Goal: Task Accomplishment & Management: Use online tool/utility

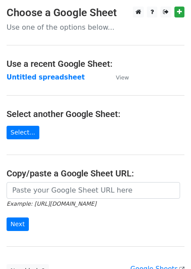
click at [66, 83] on main "Choose a Google Sheet Use one of the options below... Use a recent Google Sheet…" at bounding box center [95, 143] width 191 height 272
click at [67, 74] on strong "Untitled spreadsheet" at bounding box center [46, 77] width 78 height 8
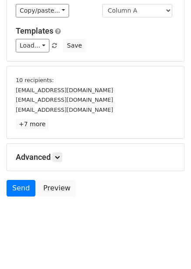
scroll to position [67, 0]
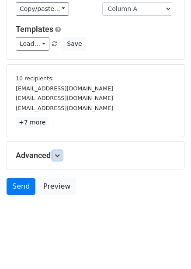
click at [61, 160] on link at bounding box center [57, 156] width 10 height 10
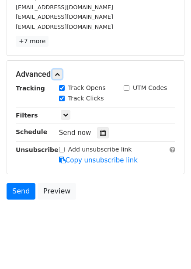
scroll to position [153, 0]
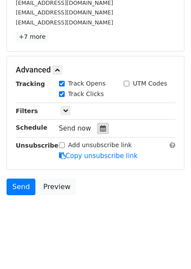
click at [100, 131] on icon at bounding box center [103, 129] width 6 height 6
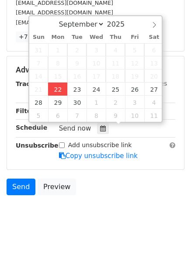
type input "2025-09-22 12:00"
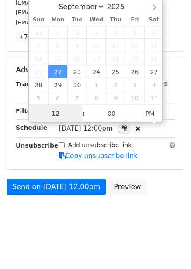
scroll to position [0, 0]
type input "4"
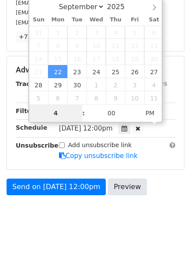
scroll to position [121, 0]
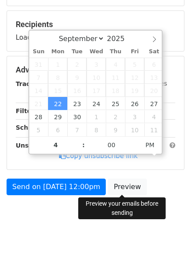
type input "2025-09-22 16:00"
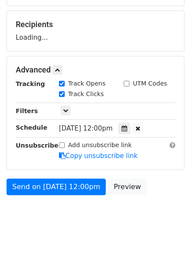
click at [163, 206] on body "New Campaign Daily emails left: 50 Google Sheet: Untitled spreadsheet Variables…" at bounding box center [95, 59] width 191 height 349
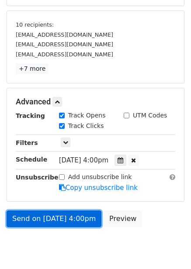
click at [76, 213] on link "Send on Sep 22 at 4:00pm" at bounding box center [54, 219] width 95 height 17
click at [69, 220] on link "Send on Sep 22 at 4:00pm" at bounding box center [54, 219] width 95 height 17
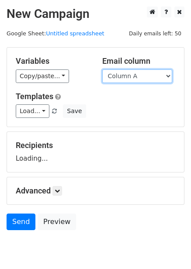
drag, startPoint x: 0, startPoint y: 0, endPoint x: 136, endPoint y: 77, distance: 156.1
click at [136, 73] on select "Column A Column B Column C Column D Column E Column F" at bounding box center [137, 77] width 70 height 14
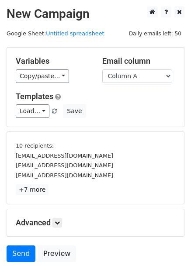
click at [131, 97] on h5 "Templates" at bounding box center [96, 97] width 160 height 10
drag, startPoint x: 140, startPoint y: 73, endPoint x: 138, endPoint y: 81, distance: 8.3
click at [140, 73] on select "Column A Column B Column C Column D Column E Column F" at bounding box center [137, 77] width 70 height 14
select select "Column B"
click at [102, 70] on select "Column A Column B Column C Column D Column E Column F" at bounding box center [137, 77] width 70 height 14
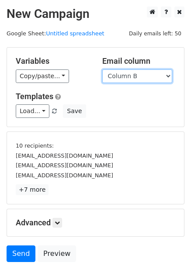
scroll to position [24, 0]
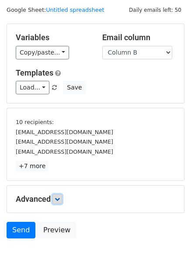
click at [59, 201] on icon at bounding box center [57, 199] width 5 height 5
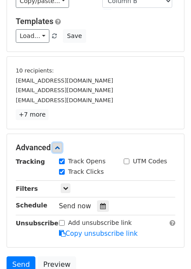
scroll to position [148, 0]
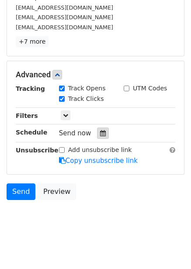
click at [100, 132] on icon at bounding box center [103, 133] width 6 height 6
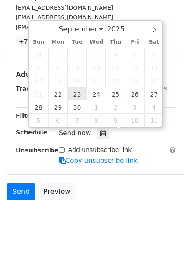
type input "2025-09-23 12:00"
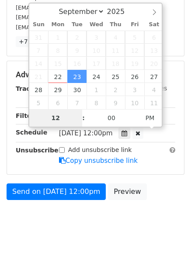
type input "5"
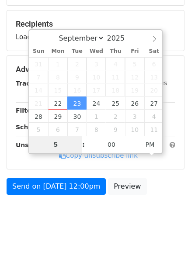
scroll to position [121, 0]
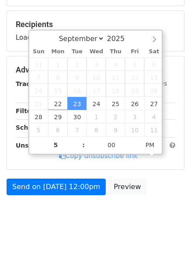
type input "2025-09-23 17:00"
click at [161, 190] on div "Send on Sep 23 at 12:00pm Preview" at bounding box center [95, 189] width 191 height 21
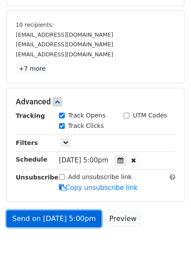
click at [74, 222] on link "Send on Sep 23 at 5:00pm" at bounding box center [54, 219] width 95 height 17
click at [77, 218] on link "Send on Sep 23 at 5:00pm" at bounding box center [54, 219] width 95 height 17
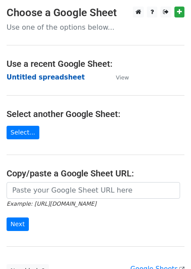
click at [51, 79] on strong "Untitled spreadsheet" at bounding box center [46, 77] width 78 height 8
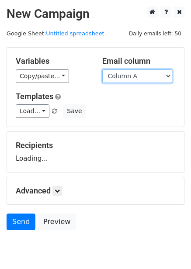
click at [136, 78] on select "Column A Column B Column C Column D Column E Column F" at bounding box center [137, 77] width 70 height 14
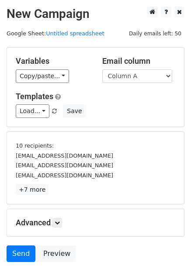
click at [133, 109] on div "Load... No templates saved Save" at bounding box center [95, 112] width 173 height 14
click at [136, 77] on select "Column A Column B Column C Column D Column E Column F" at bounding box center [137, 77] width 70 height 14
select select "Column C"
click at [102, 70] on select "Column A Column B Column C Column D Column E Column F" at bounding box center [137, 77] width 70 height 14
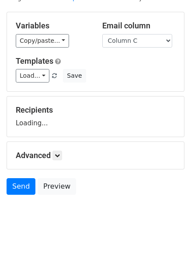
click at [59, 150] on div "Advanced Tracking Track Opens UTM Codes Track Clicks Filters Only include sprea…" at bounding box center [95, 155] width 177 height 27
click at [59, 153] on icon at bounding box center [57, 155] width 5 height 5
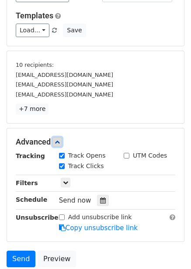
scroll to position [151, 0]
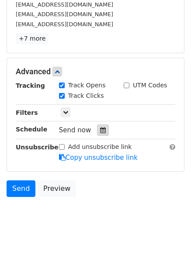
click at [99, 134] on div at bounding box center [103, 130] width 12 height 11
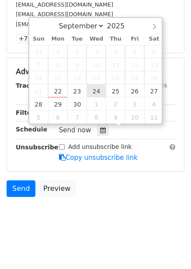
type input "2025-09-24 12:00"
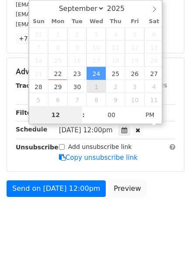
type input "7"
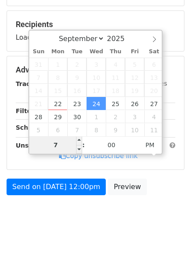
scroll to position [151, 0]
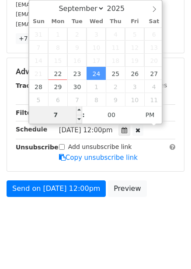
type input "2025-09-24 19:00"
click at [69, 146] on label "Add unsubscribe link" at bounding box center [100, 147] width 64 height 9
click at [65, 146] on input "Add unsubscribe link" at bounding box center [62, 147] width 6 height 6
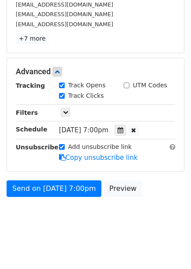
click at [62, 147] on input "Add unsubscribe link" at bounding box center [62, 147] width 6 height 6
checkbox input "false"
click at [126, 129] on div at bounding box center [121, 130] width 12 height 11
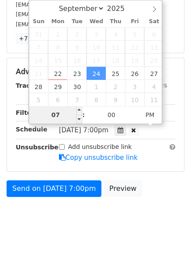
click at [74, 114] on input "07" at bounding box center [55, 114] width 53 height 17
type input "6"
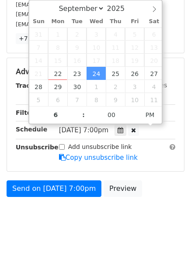
type input "2025-09-24 18:00"
click at [122, 213] on body "New Campaign Daily emails left: 50 Google Sheet: Untitled spreadsheet Variables…" at bounding box center [95, 45] width 191 height 381
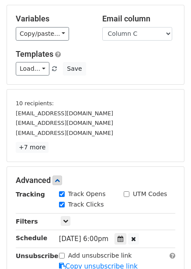
scroll to position [153, 0]
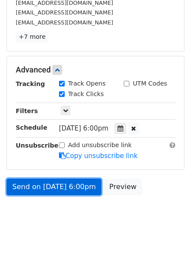
click at [82, 188] on link "Send on Sep 24 at 6:00pm" at bounding box center [54, 187] width 95 height 17
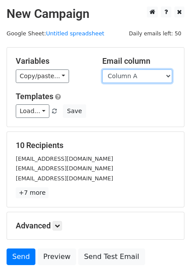
drag, startPoint x: 122, startPoint y: 76, endPoint x: 121, endPoint y: 82, distance: 5.7
click at [122, 76] on select "Column A Column B Column C Column D Column E Column F" at bounding box center [137, 77] width 70 height 14
click at [102, 70] on select "Column A Column B Column C Column D Column E Column F" at bounding box center [137, 77] width 70 height 14
click at [133, 77] on select "Column A Column B Column C Column D Column E Column F" at bounding box center [137, 77] width 70 height 14
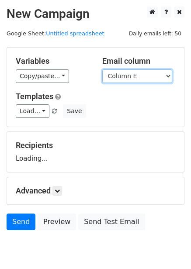
select select "Column D"
click at [102, 70] on select "Column A Column B Column C Column D Column E Column F" at bounding box center [137, 77] width 70 height 14
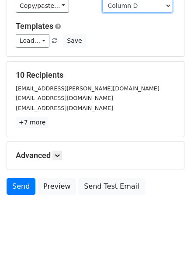
scroll to position [35, 0]
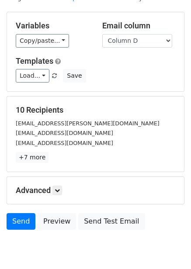
click at [54, 177] on div "Advanced Tracking Track Opens UTM Codes Track Clicks Filters Only include sprea…" at bounding box center [95, 190] width 177 height 27
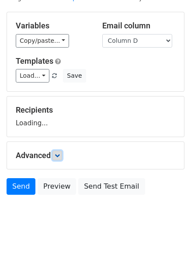
click at [59, 157] on icon at bounding box center [57, 155] width 5 height 5
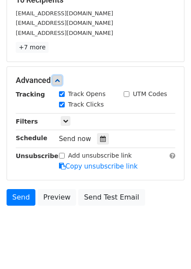
scroll to position [146, 0]
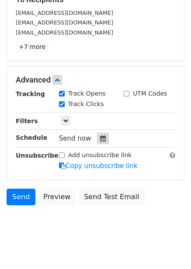
click at [100, 138] on icon at bounding box center [103, 139] width 6 height 6
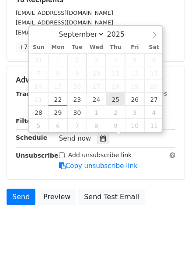
type input "2025-09-25 12:00"
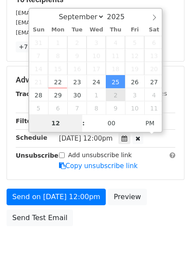
scroll to position [142, 0]
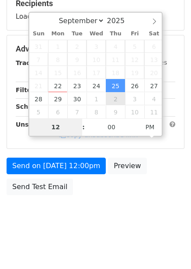
type input "7"
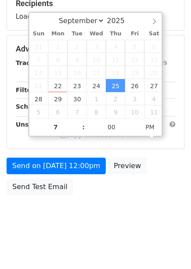
type input "2025-09-25 19:00"
click at [153, 205] on body "New Campaign Daily emails left: 50 Google Sheet: Untitled spreadsheet Variables…" at bounding box center [95, 49] width 191 height 370
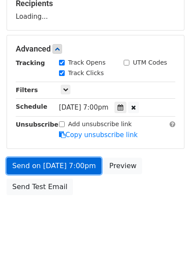
drag, startPoint x: 75, startPoint y: 171, endPoint x: 68, endPoint y: 177, distance: 9.3
click at [75, 171] on form "Variables Copy/paste... {{Column A}} {{Column B}} {{Column C}} {{Column D}} {{C…" at bounding box center [96, 52] width 178 height 295
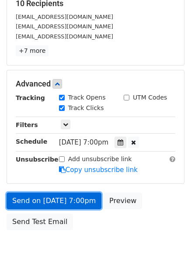
click at [75, 201] on link "Send on Sep 25 at 7:00pm" at bounding box center [54, 201] width 95 height 17
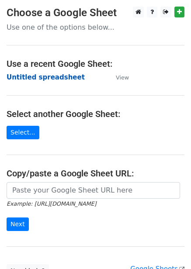
click at [40, 75] on strong "Untitled spreadsheet" at bounding box center [46, 77] width 78 height 8
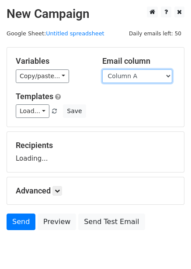
drag, startPoint x: 0, startPoint y: 0, endPoint x: 135, endPoint y: 80, distance: 156.9
click at [135, 71] on select "Column A Column B Column C Column D Column E Column F" at bounding box center [137, 77] width 70 height 14
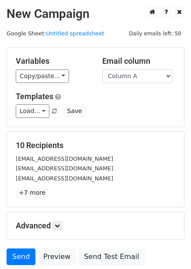
click at [125, 140] on div "10 Recipients [EMAIL_ADDRESS][DOMAIN_NAME] [EMAIL_ADDRESS][DOMAIN_NAME] [EMAIL_…" at bounding box center [95, 169] width 177 height 75
click at [140, 82] on select "Column A Column B Column C Column D Column E Column F" at bounding box center [137, 77] width 70 height 14
select select "Column E"
click at [102, 70] on select "Column A Column B Column C Column D Column E Column F" at bounding box center [137, 77] width 70 height 14
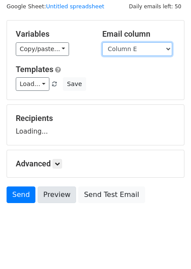
scroll to position [35, 0]
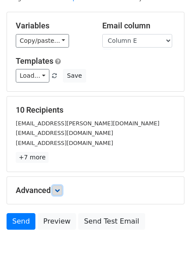
click at [60, 190] on icon at bounding box center [57, 190] width 5 height 5
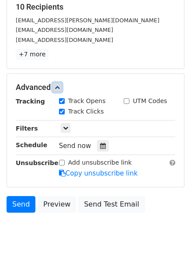
scroll to position [140, 0]
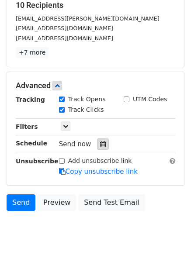
click at [100, 146] on icon at bounding box center [103, 144] width 6 height 6
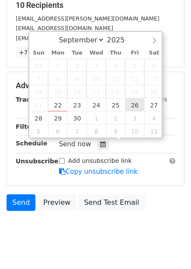
type input "[DATE] 12:00"
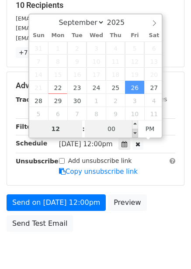
type input "8"
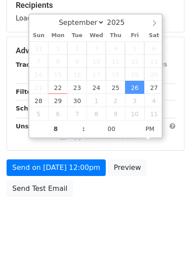
type input "[DATE] 20:00"
click at [141, 198] on div "Send on [DATE] 12:00pm Preview Send Test Email" at bounding box center [95, 181] width 191 height 42
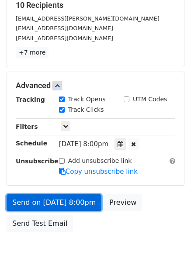
click at [89, 196] on link "Send on [DATE] 8:00pm" at bounding box center [54, 203] width 95 height 17
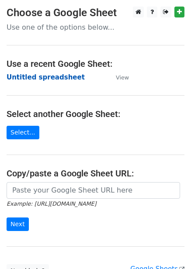
click at [47, 78] on strong "Untitled spreadsheet" at bounding box center [46, 77] width 78 height 8
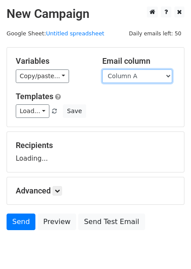
click at [127, 78] on select "Column A Column B Column C Column D Column E Column F" at bounding box center [137, 77] width 70 height 14
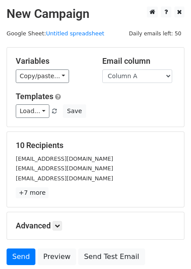
click at [120, 142] on h5 "10 Recipients" at bounding box center [96, 146] width 160 height 10
click at [129, 81] on select "Column A Column B Column C Column D Column E Column F" at bounding box center [137, 77] width 70 height 14
select select "Column F"
click at [102, 70] on select "Column A Column B Column C Column D Column E Column F" at bounding box center [137, 77] width 70 height 14
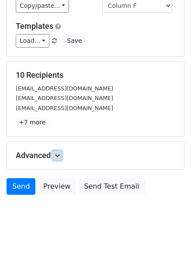
click at [60, 154] on icon at bounding box center [57, 155] width 5 height 5
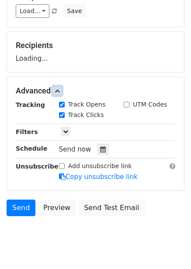
scroll to position [107, 0]
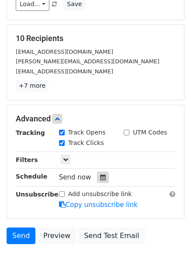
click at [101, 174] on div at bounding box center [103, 177] width 12 height 11
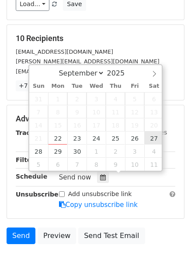
type input "[DATE] 12:00"
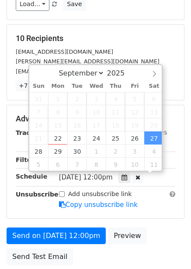
scroll to position [0, 0]
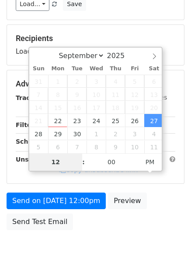
type input "9"
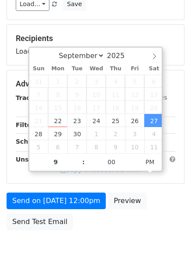
type input "[DATE] 21:00"
click at [179, 214] on div "Send on [DATE] 12:00pm Preview Send Test Email" at bounding box center [95, 214] width 191 height 42
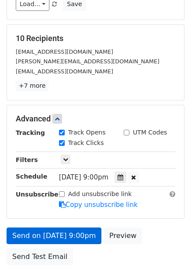
scroll to position [177, 0]
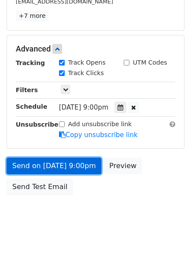
click at [73, 168] on link "Send on [DATE] 9:00pm" at bounding box center [54, 166] width 95 height 17
